Goal: Share content: Distribute website content to other platforms or users

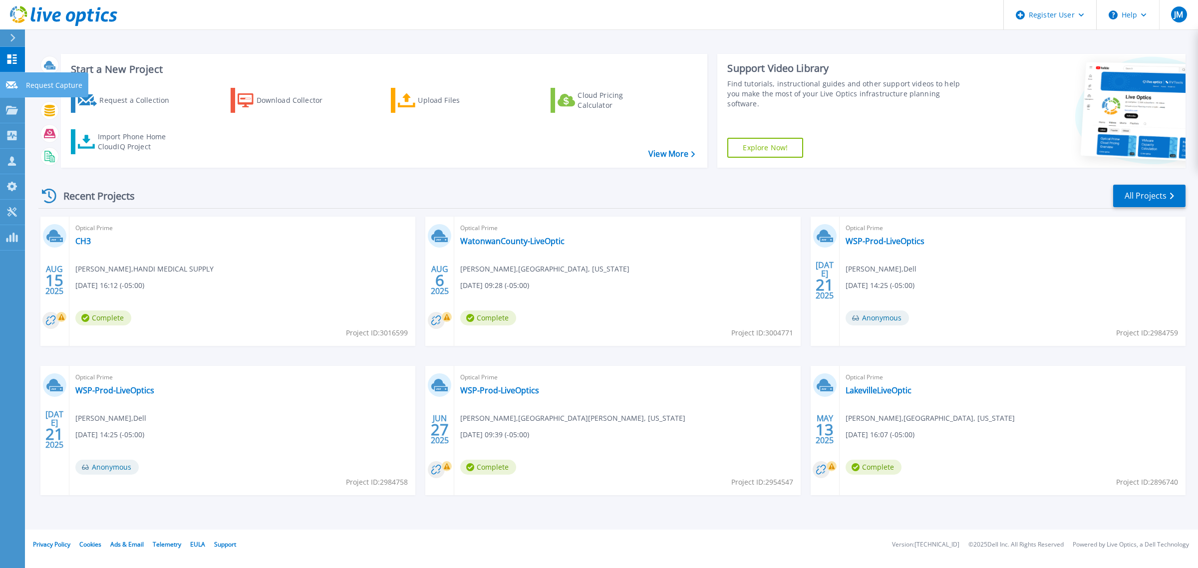
click at [11, 84] on icon at bounding box center [12, 84] width 12 height 7
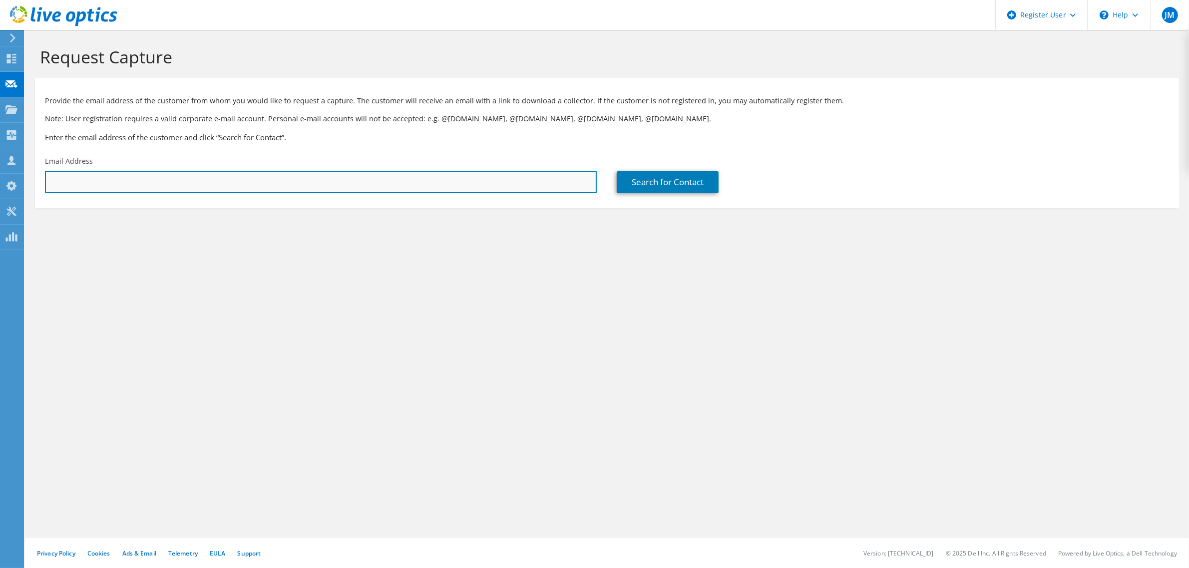
click at [223, 184] on input "text" at bounding box center [321, 182] width 552 height 22
paste input "raoul.boudreau@burnsvillemn.gov"
type input "raoul.boudreau@burnsvillemn.gov"
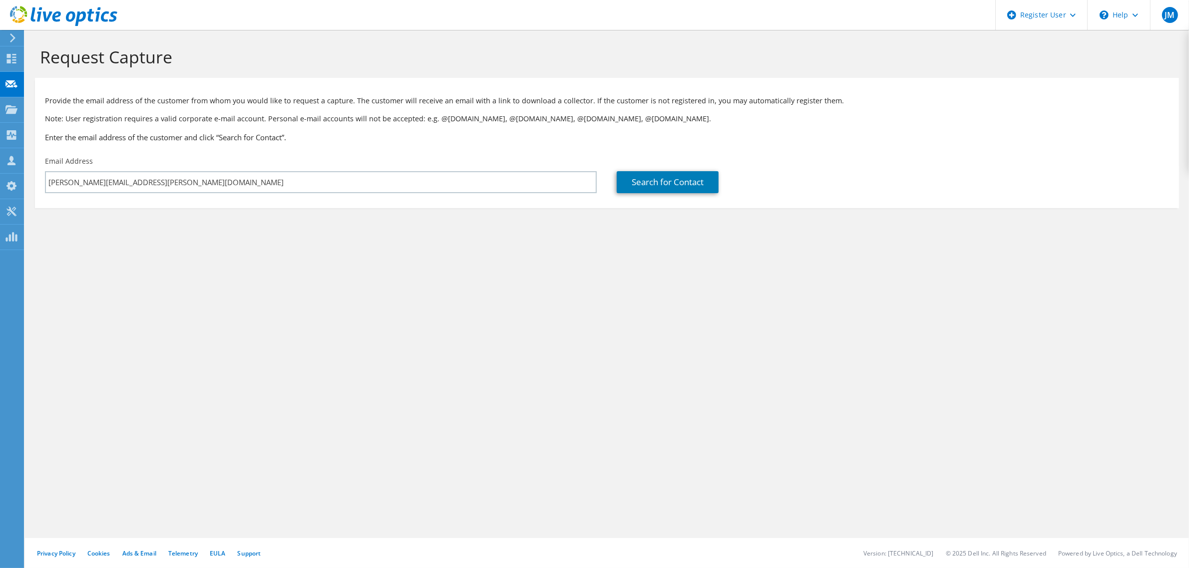
drag, startPoint x: 700, startPoint y: 200, endPoint x: 701, endPoint y: 193, distance: 6.5
click at [701, 196] on section "Provide the email address of the customer from whom you would like to request a…" at bounding box center [607, 143] width 1144 height 130
click at [700, 189] on link "Search for Contact" at bounding box center [668, 182] width 102 height 22
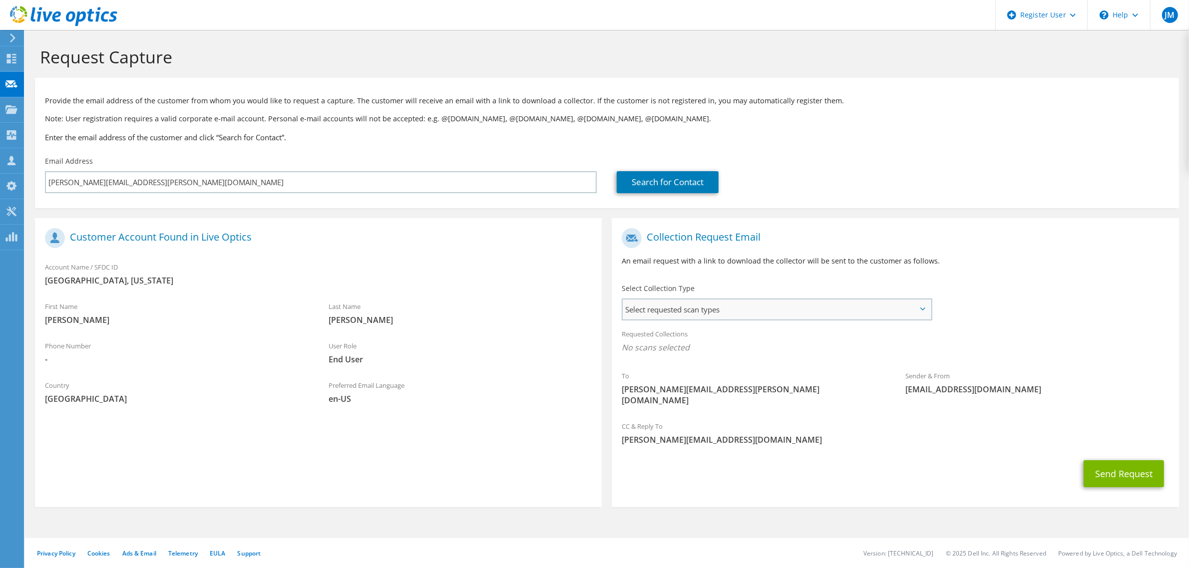
click at [771, 302] on span "Select requested scan types" at bounding box center [777, 310] width 308 height 20
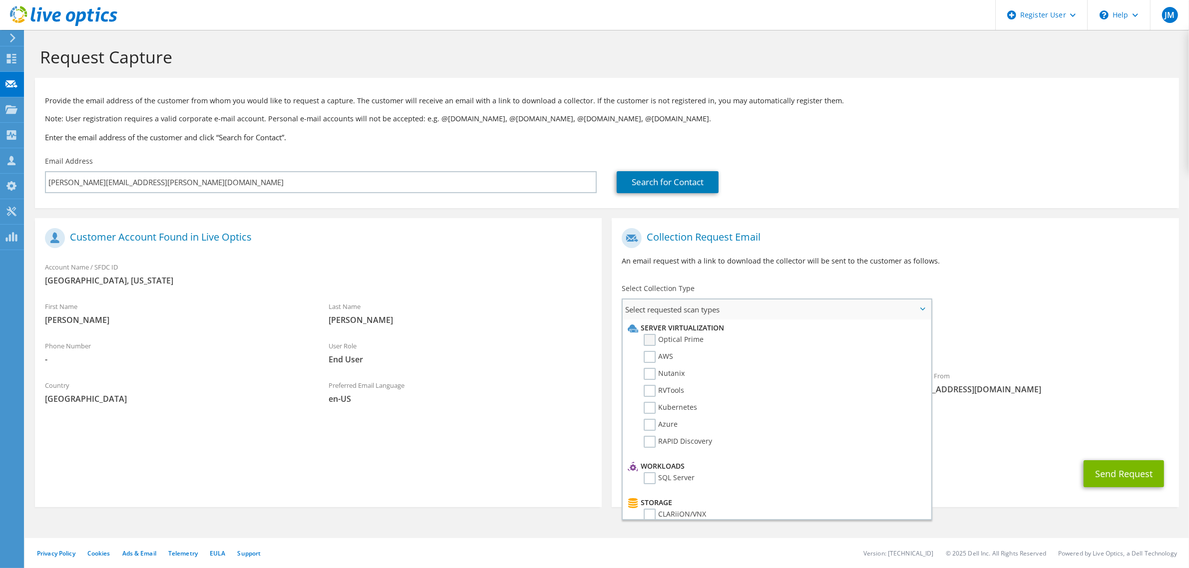
click at [653, 341] on label "Optical Prime" at bounding box center [674, 340] width 60 height 12
click at [0, 0] on input "Optical Prime" at bounding box center [0, 0] width 0 height 0
click at [1121, 463] on button "Send Request" at bounding box center [1124, 476] width 80 height 27
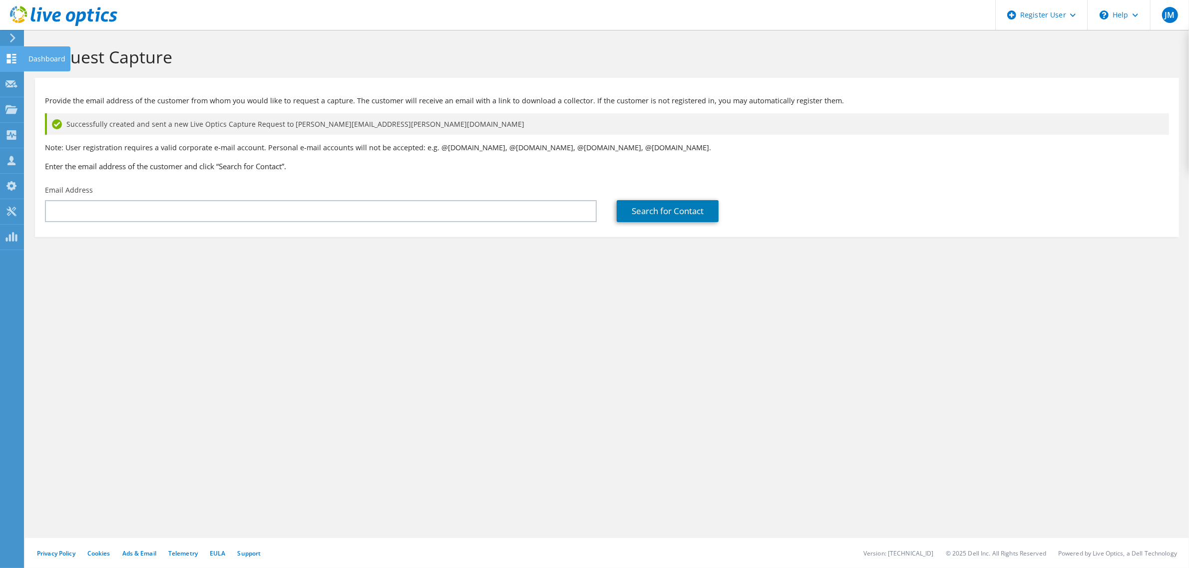
click at [16, 54] on icon at bounding box center [11, 58] width 12 height 9
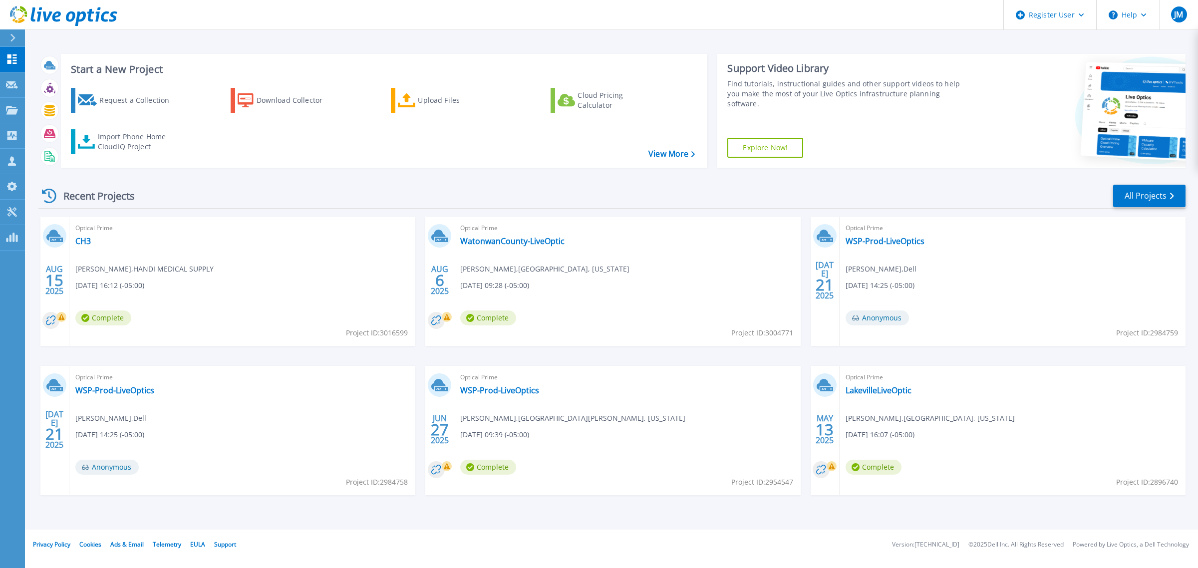
click at [15, 40] on div at bounding box center [17, 37] width 16 height 17
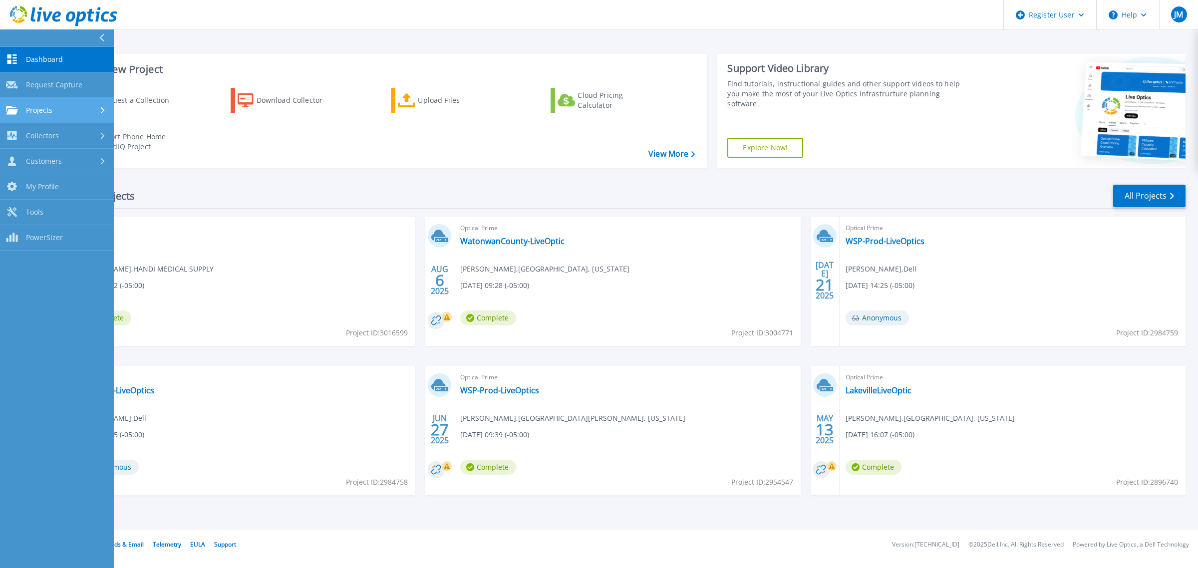
click at [54, 101] on link "Projects Projects" at bounding box center [57, 110] width 114 height 25
click at [46, 131] on link "Search Projects" at bounding box center [57, 135] width 114 height 25
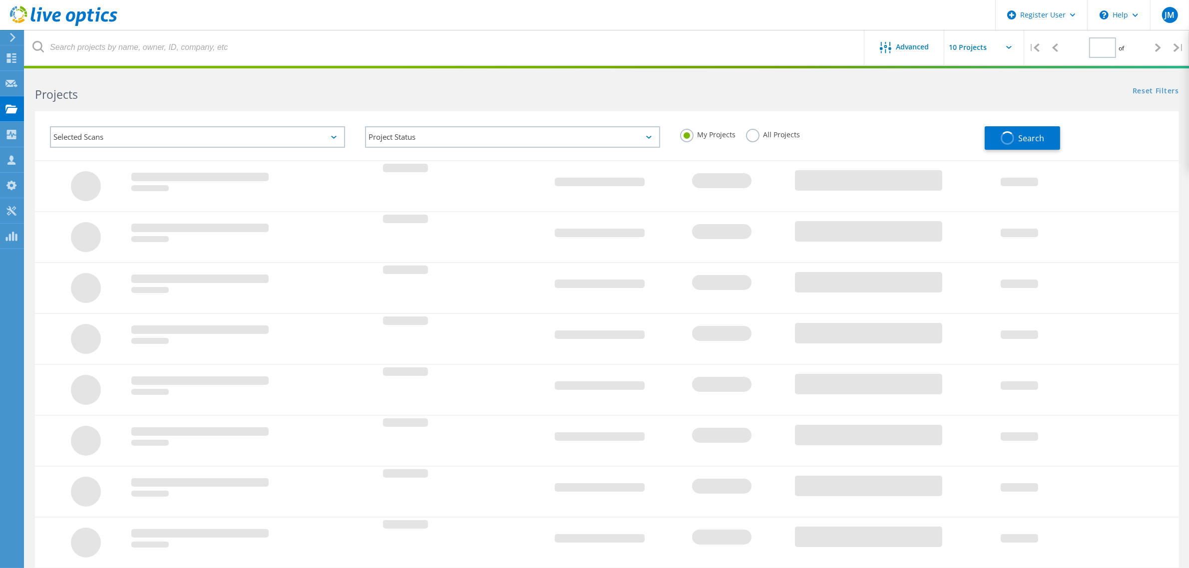
type input "1"
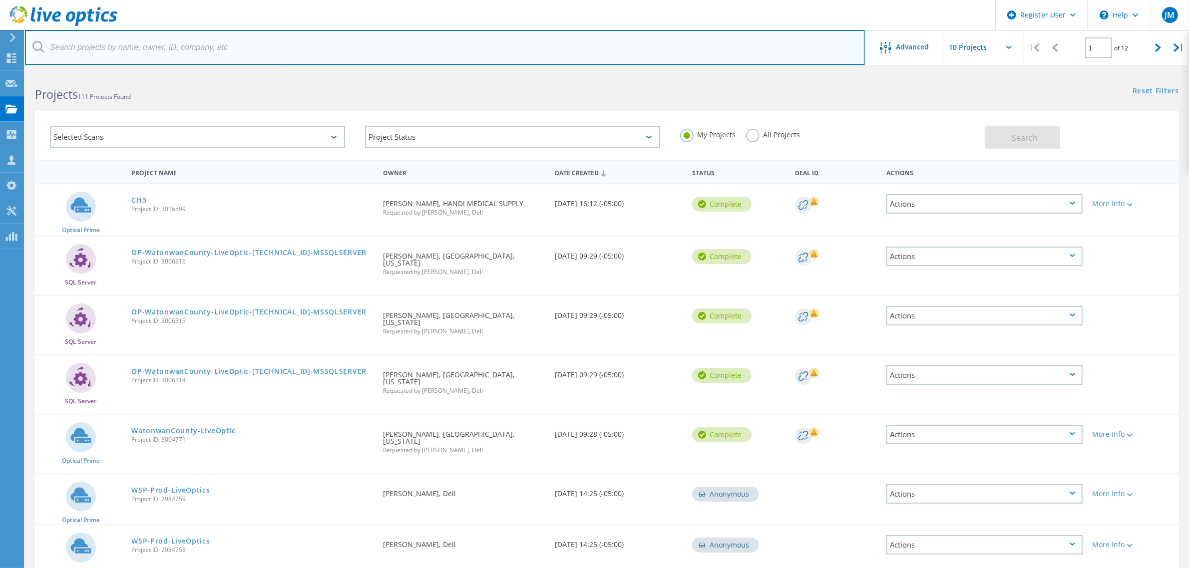
click at [203, 47] on input "text" at bounding box center [445, 47] width 840 height 35
paste input "[EMAIL_ADDRESS][DOMAIN_NAME]"
type input "[EMAIL_ADDRESS][DOMAIN_NAME]"
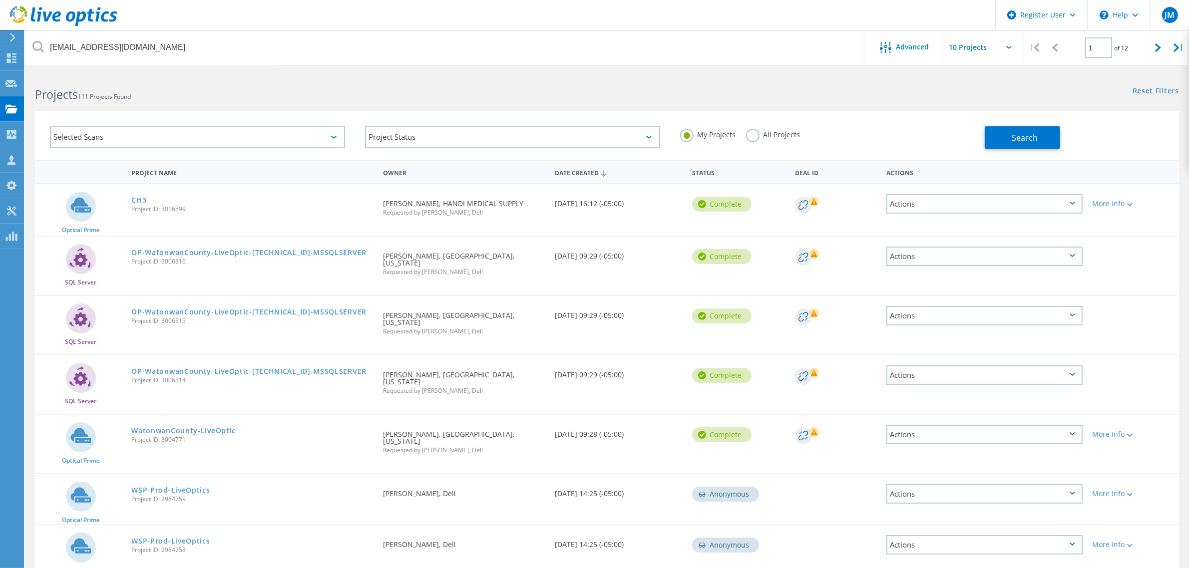
click at [772, 125] on div "My Projects All Projects" at bounding box center [827, 134] width 315 height 37
click at [773, 140] on div "All Projects" at bounding box center [773, 136] width 54 height 14
click at [780, 137] on label "All Projects" at bounding box center [773, 133] width 54 height 9
click at [0, 0] on input "All Projects" at bounding box center [0, 0] width 0 height 0
click at [1019, 137] on span "Search" at bounding box center [1025, 137] width 26 height 11
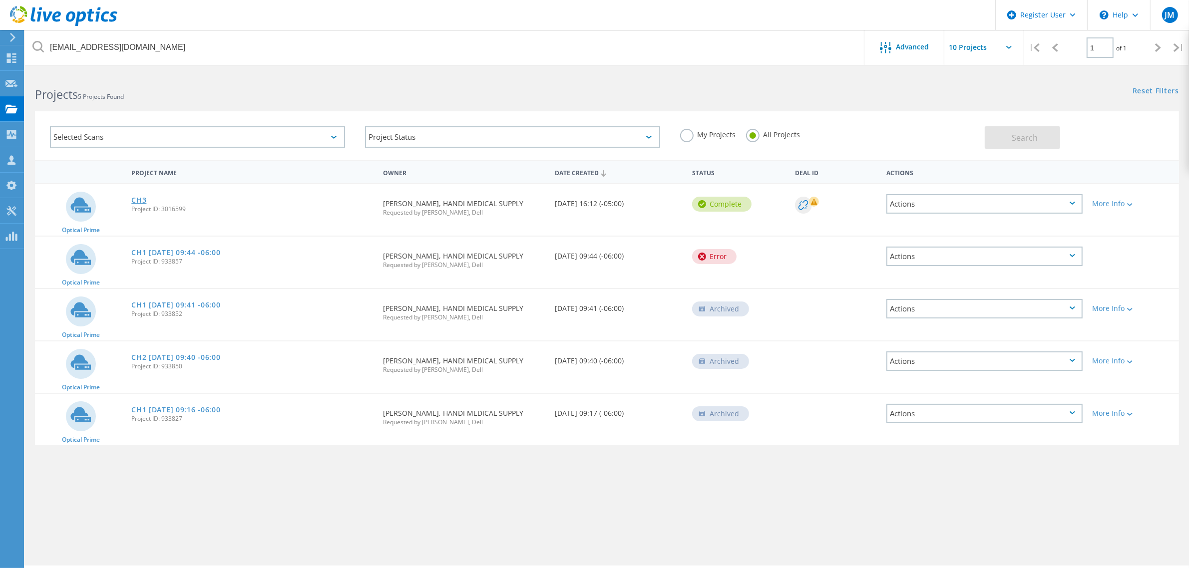
click at [139, 200] on link "CH3" at bounding box center [138, 200] width 15 height 7
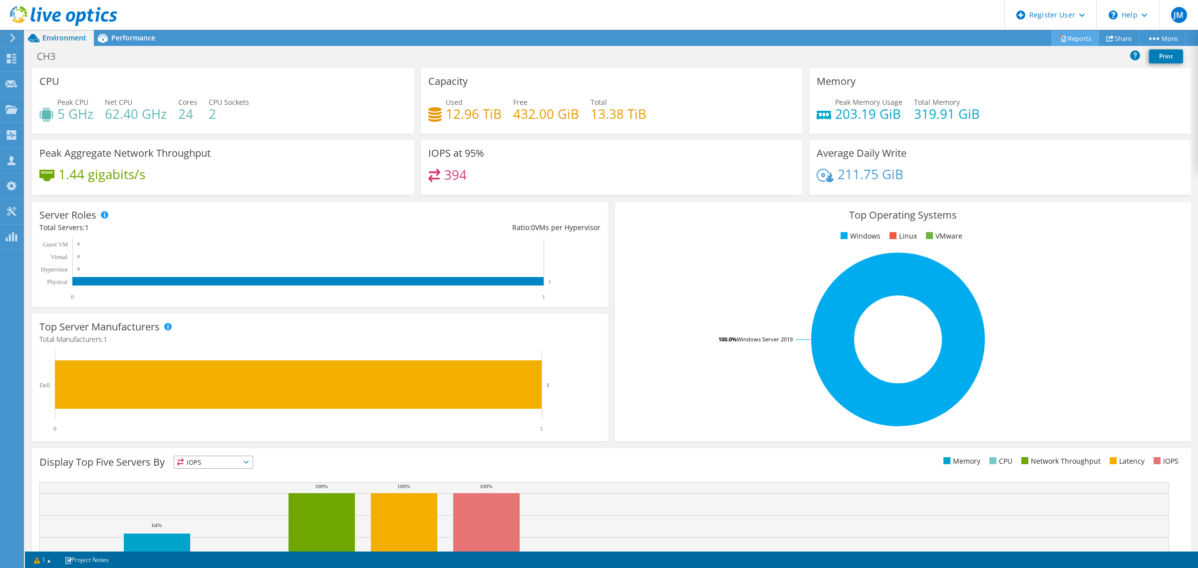
click at [1074, 40] on link "Reports" at bounding box center [1076, 37] width 48 height 15
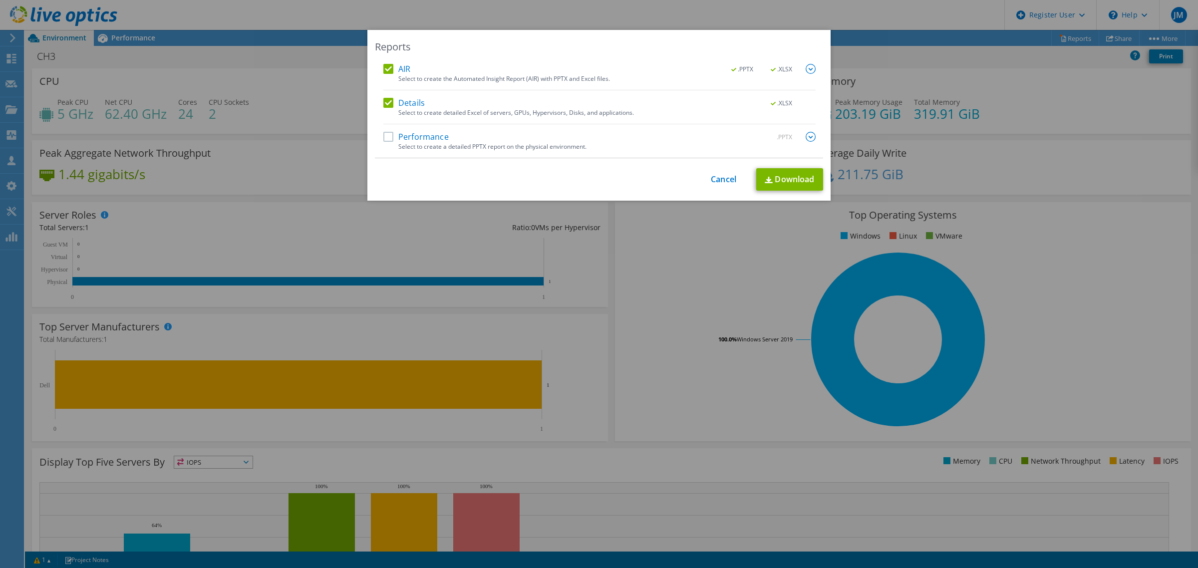
click at [386, 141] on label "Performance" at bounding box center [416, 137] width 65 height 10
click at [0, 0] on input "Performance" at bounding box center [0, 0] width 0 height 0
click at [790, 175] on link "Download" at bounding box center [790, 179] width 67 height 22
click at [711, 176] on link "Cancel" at bounding box center [723, 179] width 25 height 9
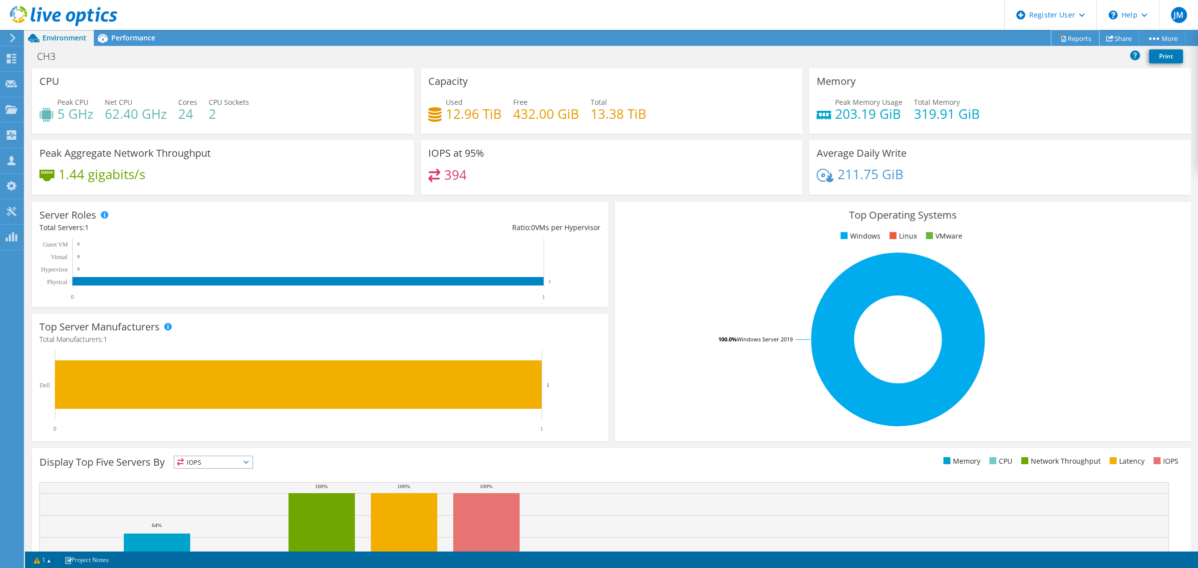
click at [1067, 38] on link "Reports" at bounding box center [1076, 37] width 48 height 15
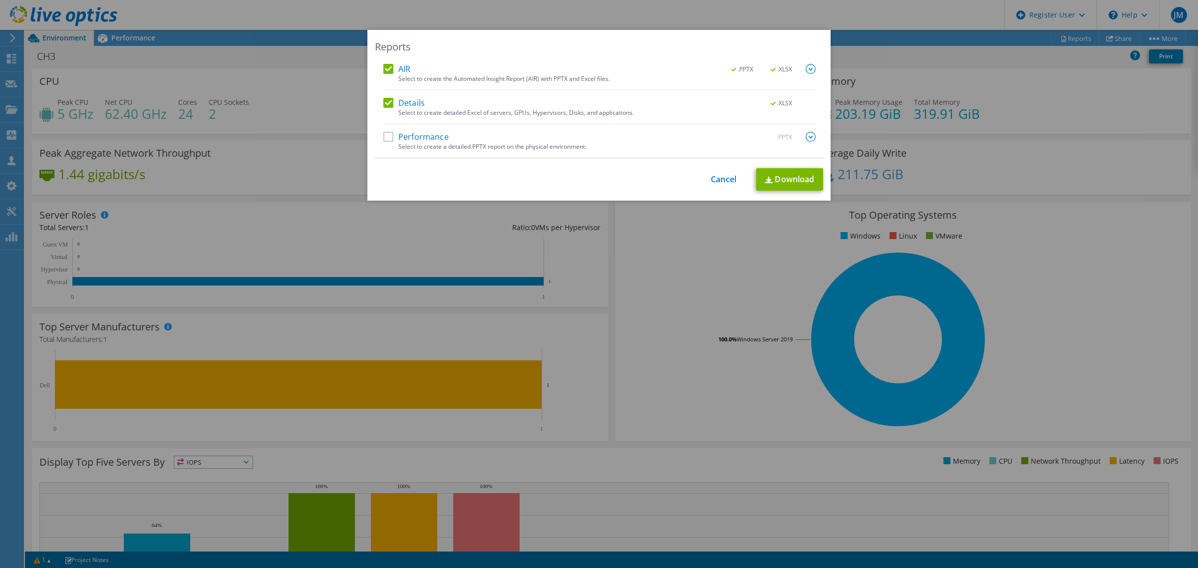
click at [416, 140] on label "Performance" at bounding box center [416, 137] width 65 height 10
click at [0, 0] on input "Performance" at bounding box center [0, 0] width 0 height 0
click at [770, 169] on link "Download" at bounding box center [790, 179] width 67 height 22
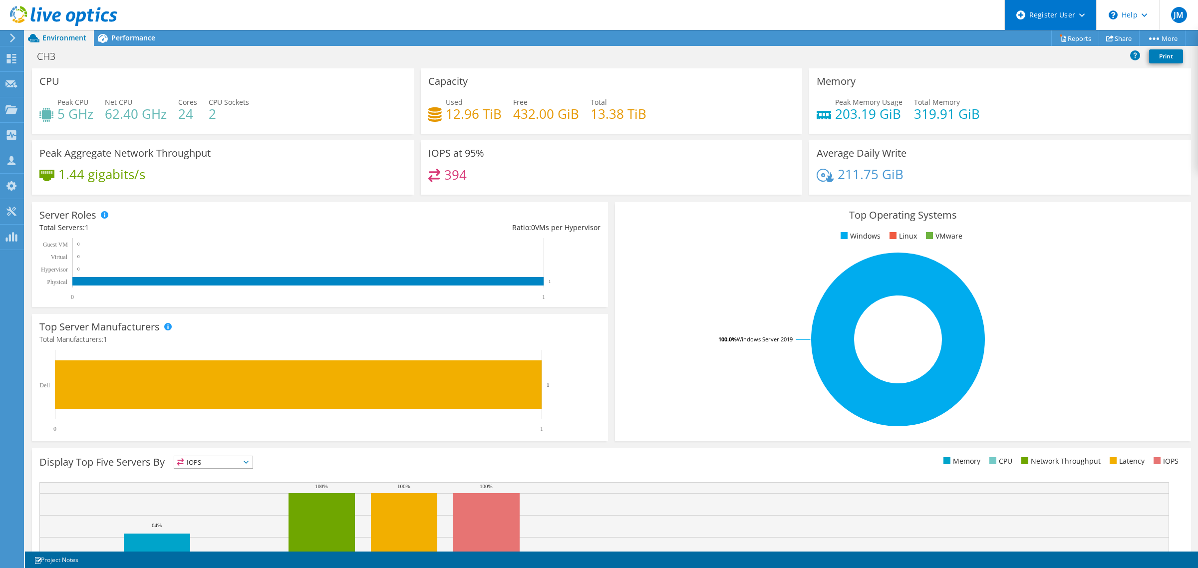
click at [1063, 28] on div "Register User" at bounding box center [1051, 15] width 92 height 30
click at [947, 60] on div "CH3 Print" at bounding box center [611, 56] width 1173 height 18
click at [1062, 36] on icon at bounding box center [1064, 39] width 4 height 6
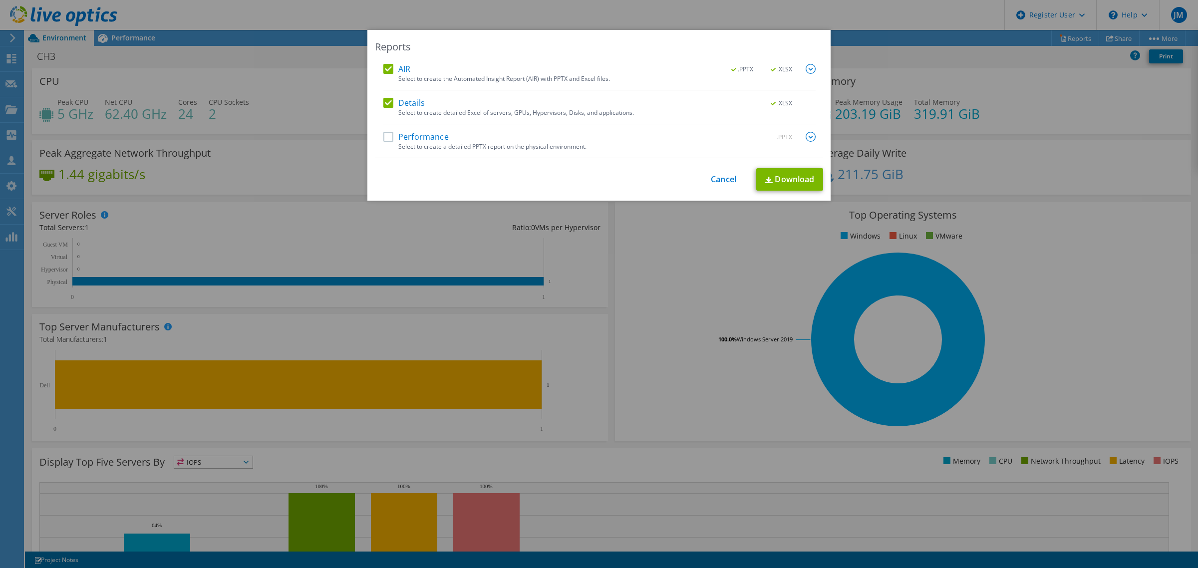
click at [416, 130] on div "AIR .PPTX .XLSX Select to create the Automated Insight Report (AIR) with PPTX a…" at bounding box center [600, 111] width 432 height 94
click at [427, 134] on label "Performance" at bounding box center [416, 137] width 65 height 10
click at [0, 0] on input "Performance" at bounding box center [0, 0] width 0 height 0
click at [807, 170] on link "Download" at bounding box center [790, 179] width 67 height 22
drag, startPoint x: 885, startPoint y: 295, endPoint x: 897, endPoint y: 283, distance: 16.6
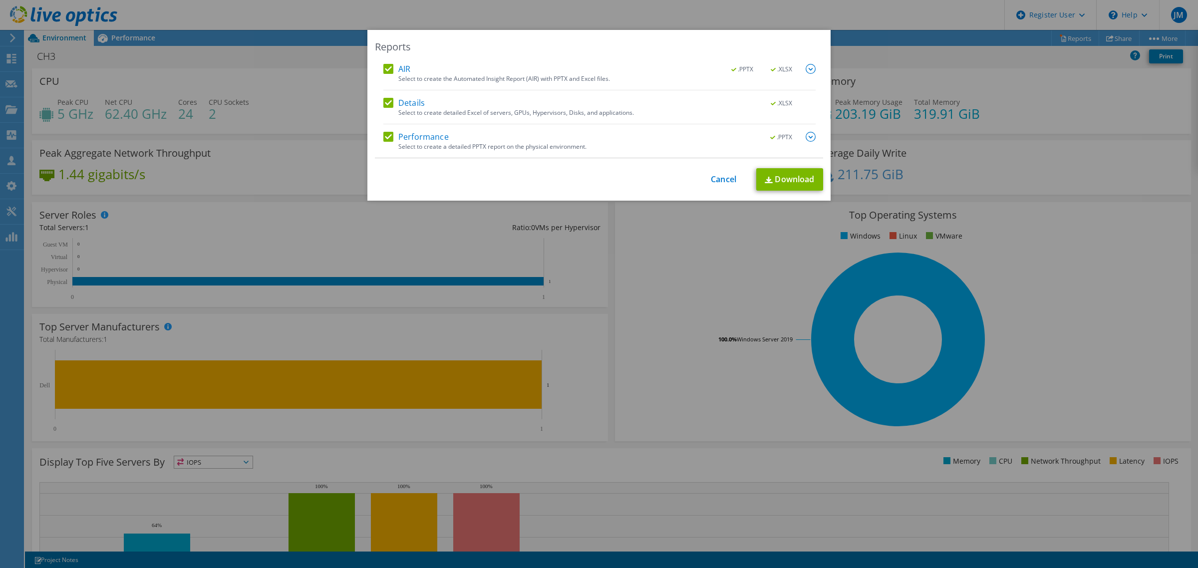
click at [885, 295] on div "Reports AIR .PPTX .XLSX Select to create the Automated Insight Report (AIR) wit…" at bounding box center [599, 284] width 1198 height 508
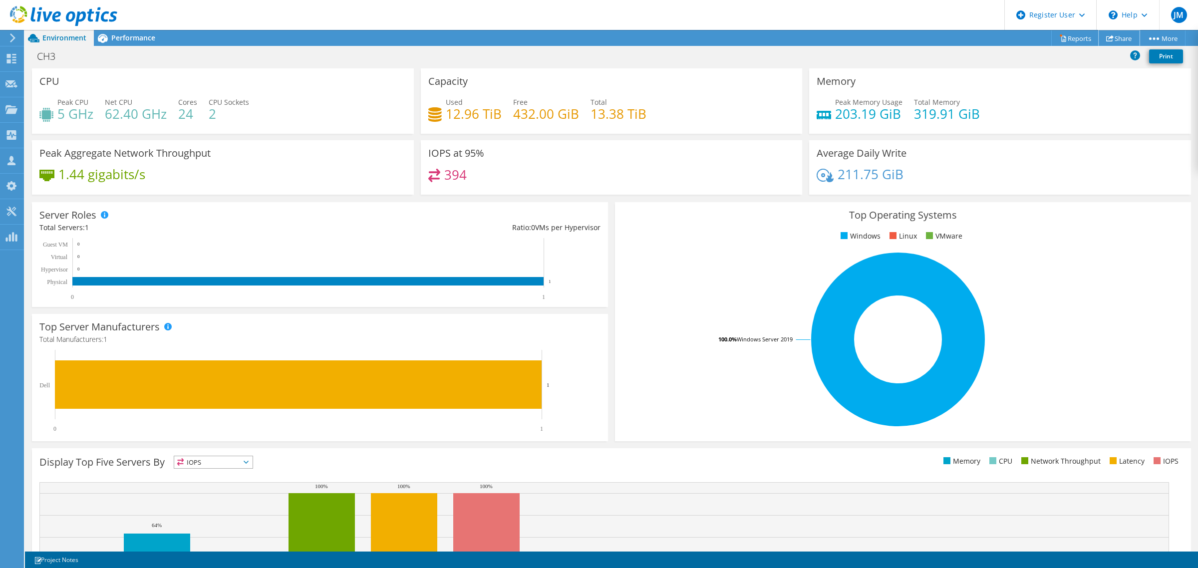
click at [1101, 39] on link "Share" at bounding box center [1119, 37] width 41 height 15
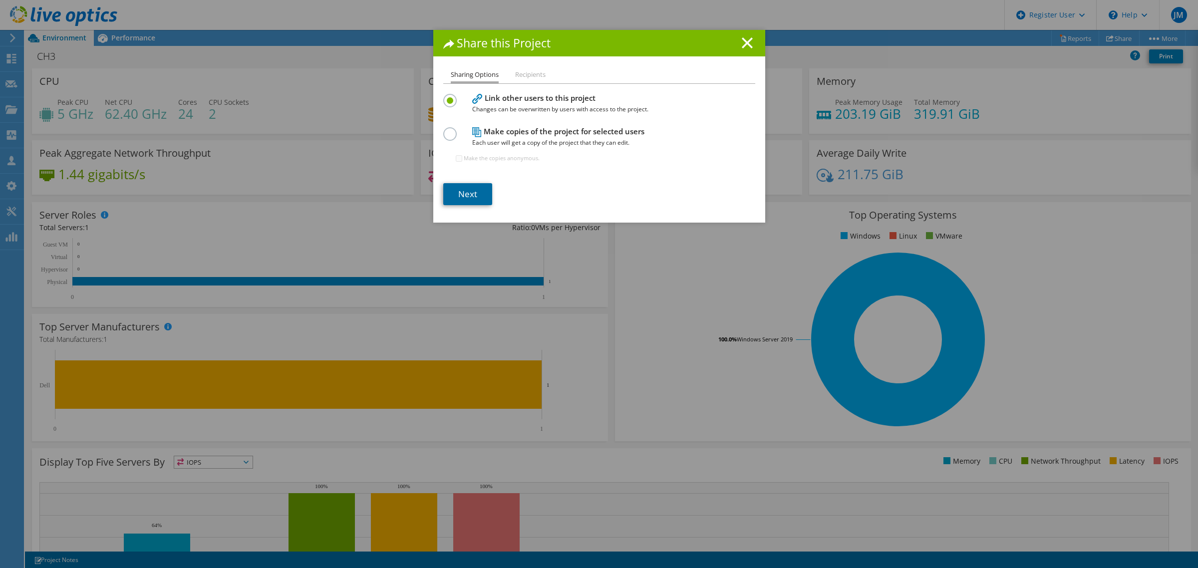
click at [449, 197] on link "Next" at bounding box center [467, 194] width 49 height 22
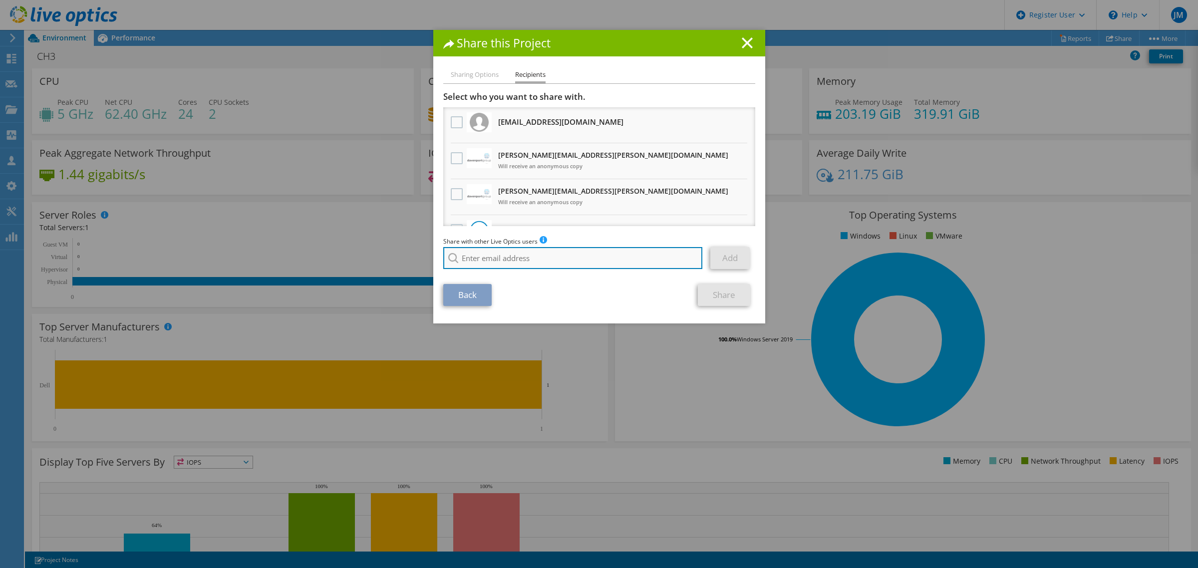
paste input "[EMAIL_ADDRESS][PERSON_NAME][DOMAIN_NAME]"
type input "[EMAIL_ADDRESS][PERSON_NAME][DOMAIN_NAME]"
click at [517, 271] on li "[EMAIL_ADDRESS][PERSON_NAME][DOMAIN_NAME]" at bounding box center [521, 265] width 156 height 12
click at [711, 260] on link "Add" at bounding box center [730, 258] width 39 height 22
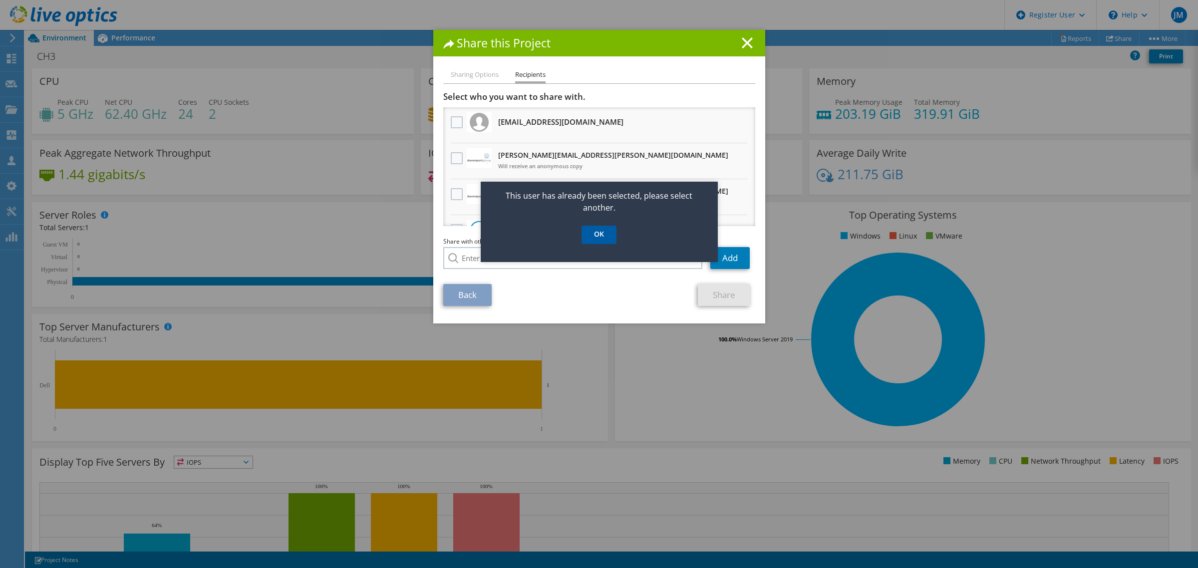
click at [586, 236] on link "OK" at bounding box center [599, 235] width 35 height 18
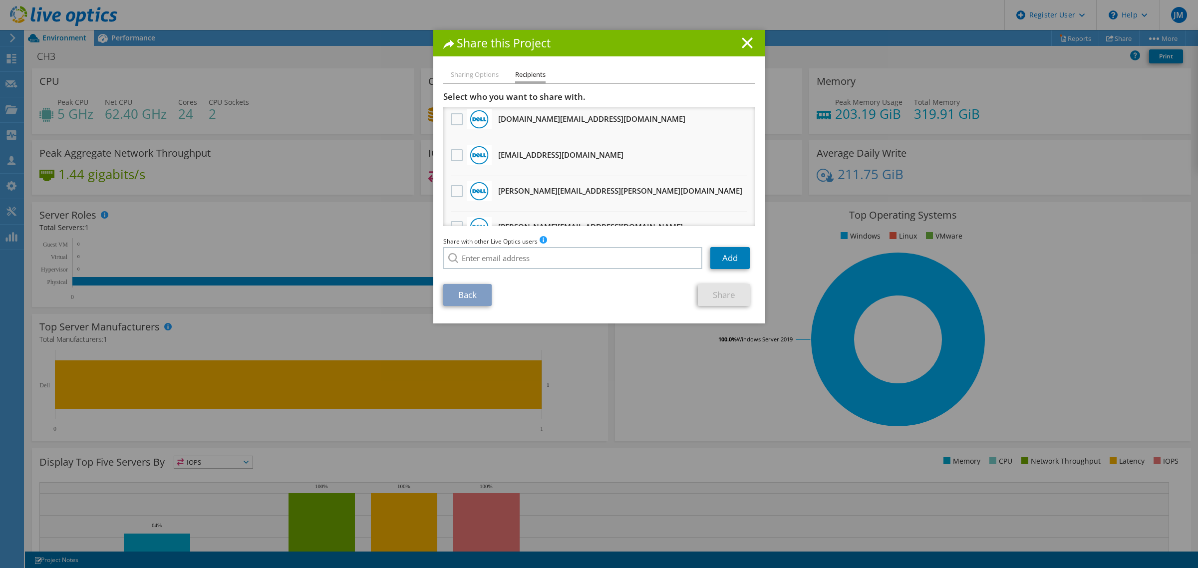
scroll to position [310, 0]
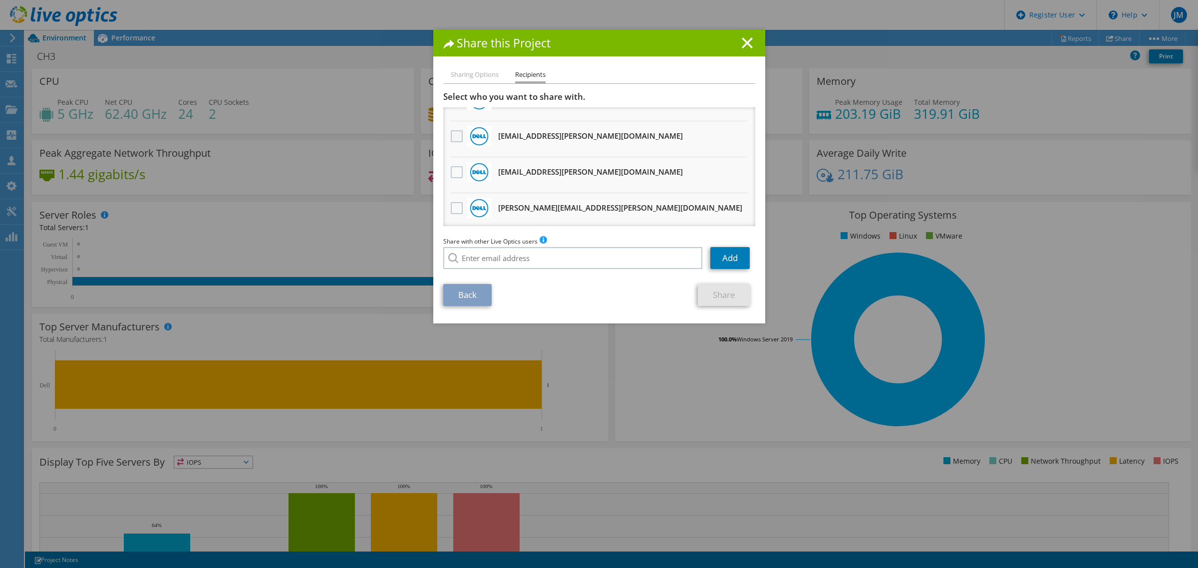
click at [451, 133] on label at bounding box center [458, 136] width 14 height 12
click at [0, 0] on input "checkbox" at bounding box center [0, 0] width 0 height 0
click at [711, 296] on link "Share" at bounding box center [724, 295] width 52 height 22
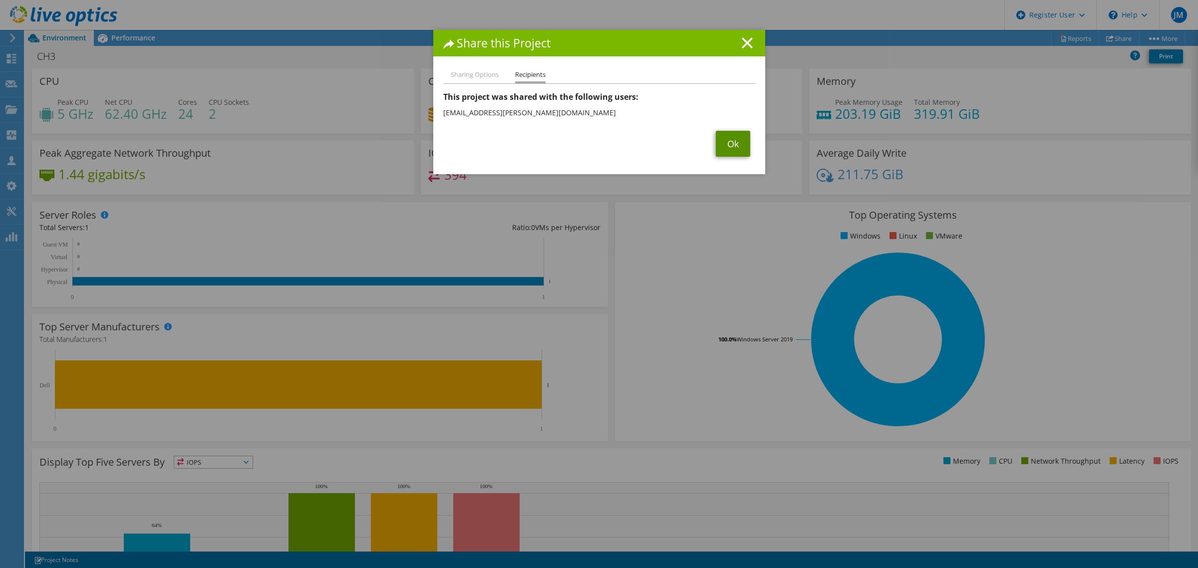
click at [720, 148] on link "Ok" at bounding box center [733, 144] width 34 height 26
